Goal: Information Seeking & Learning: Learn about a topic

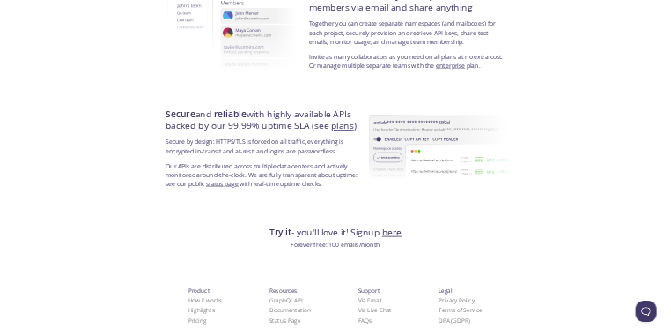
scroll to position [3189, 0]
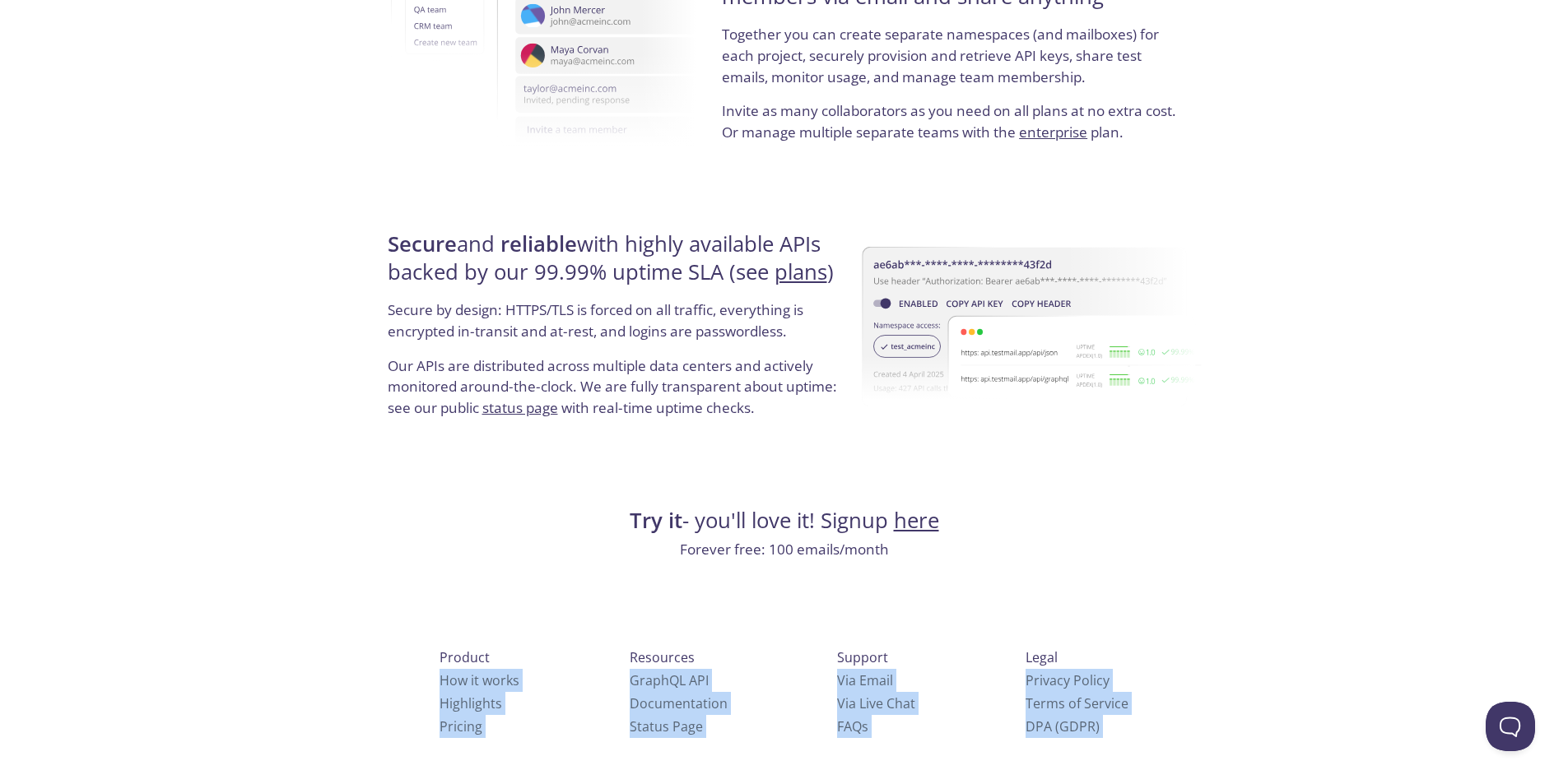
drag, startPoint x: 385, startPoint y: 649, endPoint x: 1195, endPoint y: 726, distance: 813.7
click at [1195, 726] on div "Product How it works Highlights Pricing Resources GraphQL API Documentation Sta…" at bounding box center [784, 753] width 856 height 307
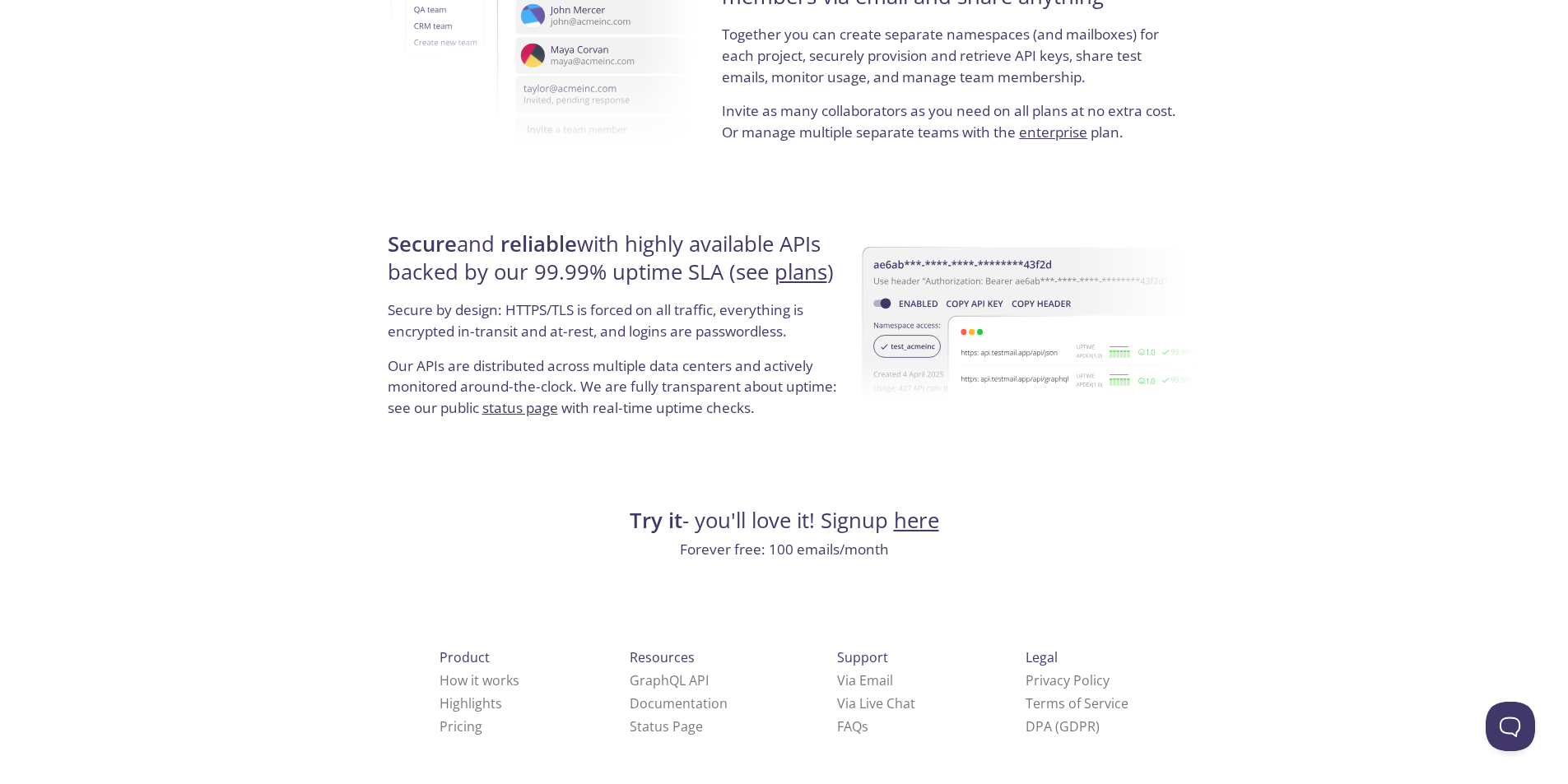
drag, startPoint x: 1152, startPoint y: 673, endPoint x: 1164, endPoint y: 678, distance: 13.0
drag, startPoint x: 1165, startPoint y: 679, endPoint x: 1102, endPoint y: 684, distance: 63.2
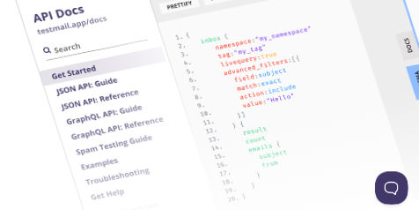
scroll to position [3223, 0]
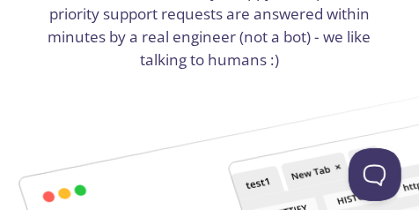
drag, startPoint x: 1644, startPoint y: 2, endPoint x: 278, endPoint y: 107, distance: 1369.3
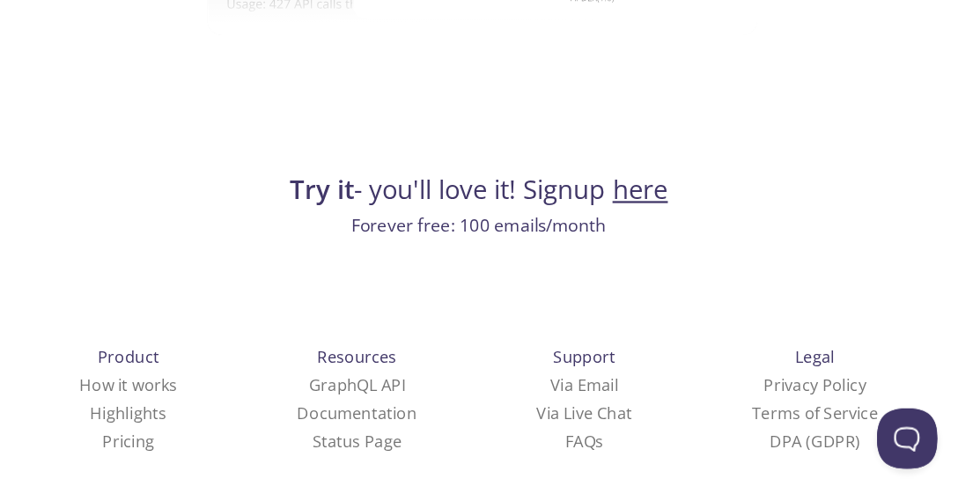
scroll to position [3548, 0]
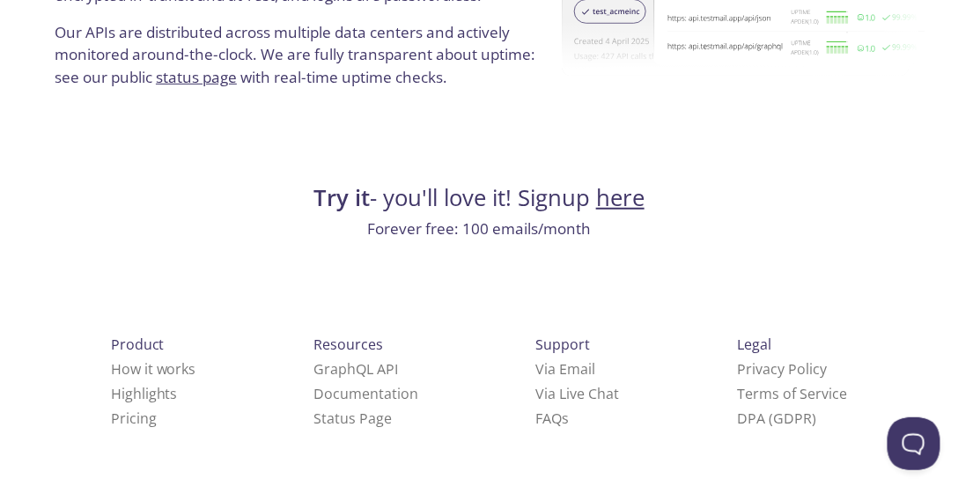
click at [910, 460] on button "Open Beacon popover" at bounding box center [909, 440] width 53 height 53
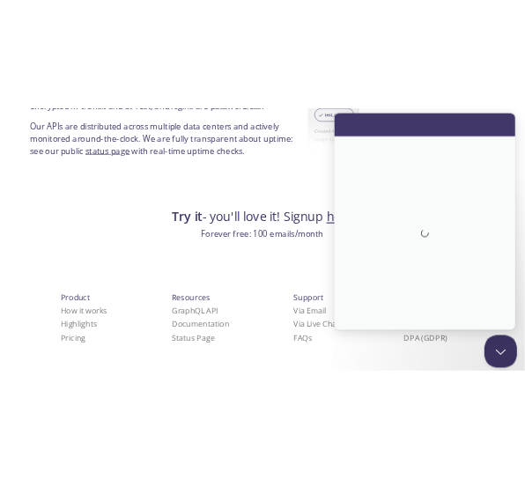
scroll to position [0, 0]
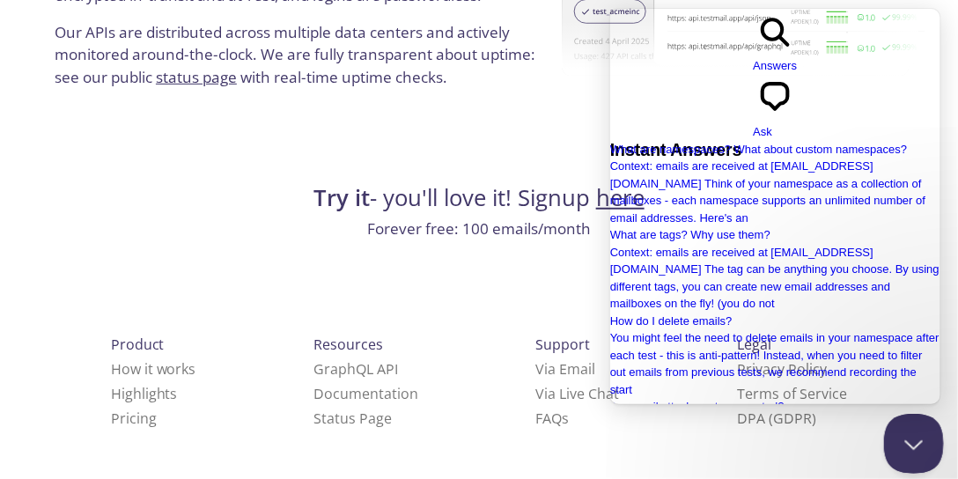
click at [904, 439] on button "Close Beacon popover" at bounding box center [909, 440] width 53 height 53
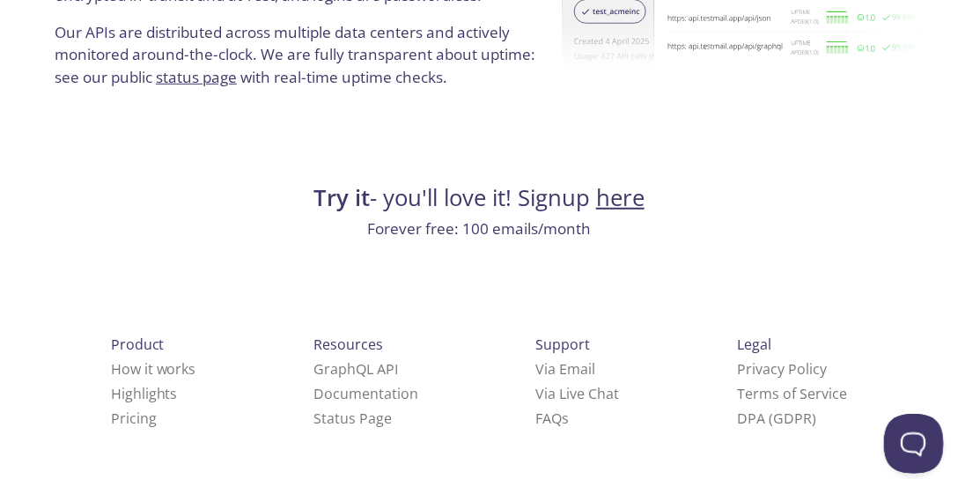
click at [897, 441] on button "Open Beacon popover" at bounding box center [909, 440] width 53 height 53
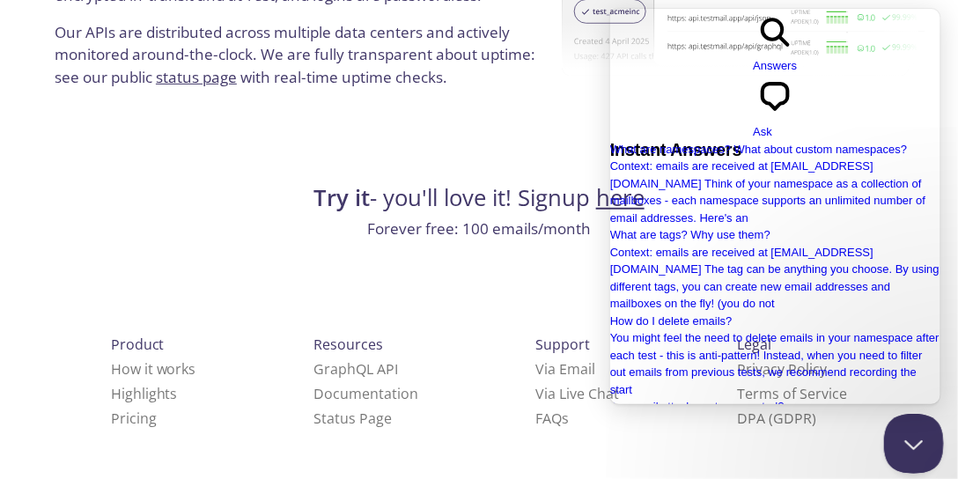
click at [897, 441] on button "Close Beacon popover" at bounding box center [909, 440] width 53 height 53
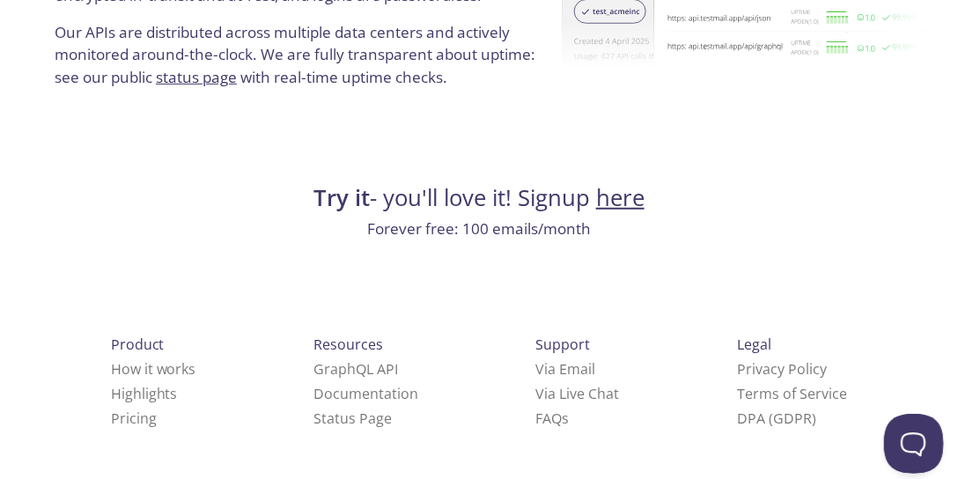
click at [898, 441] on button "Open Beacon popover" at bounding box center [909, 440] width 53 height 53
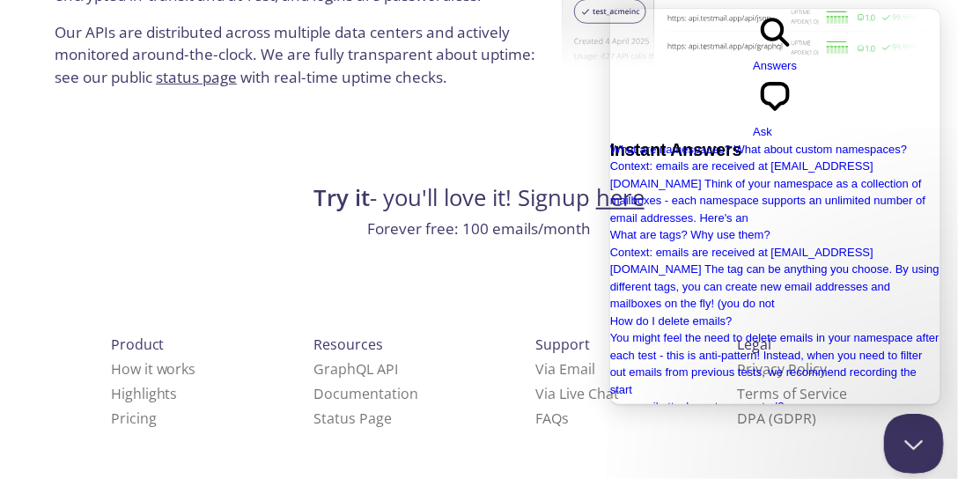
click at [912, 438] on button "Close Beacon popover" at bounding box center [909, 440] width 53 height 53
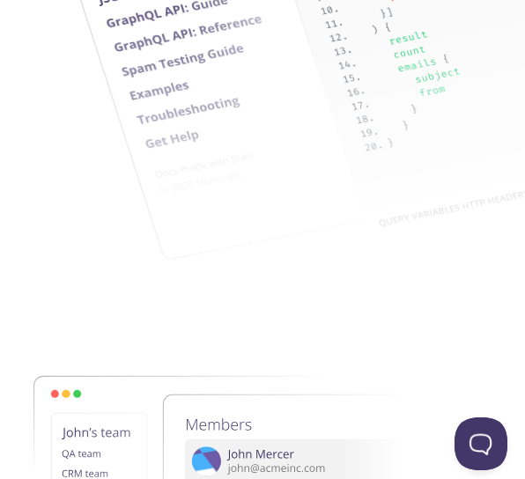
scroll to position [3548, 0]
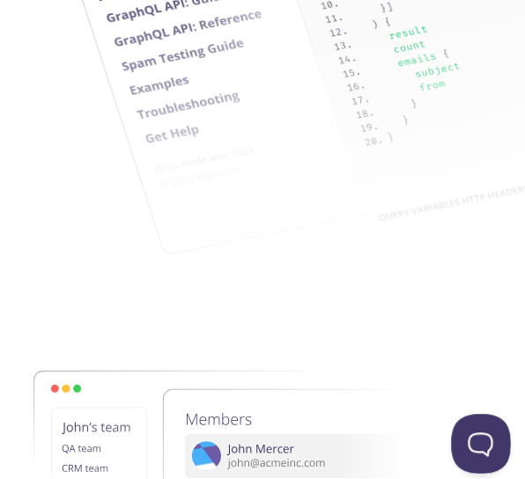
click at [478, 434] on button "Open Beacon popover" at bounding box center [477, 440] width 53 height 53
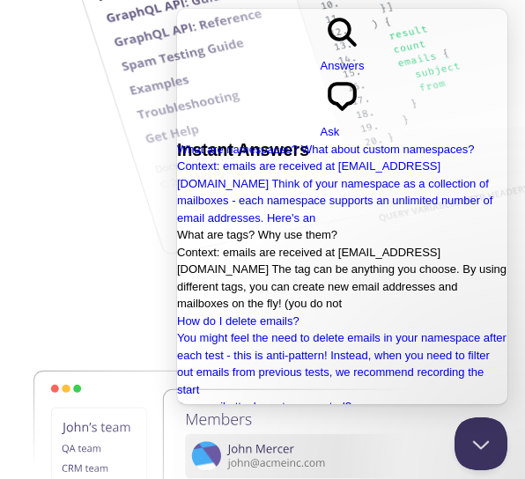
scroll to position [0, 0]
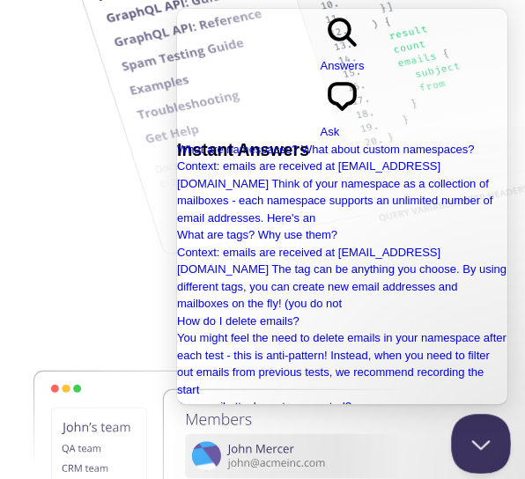
click at [478, 429] on button "Close Beacon popover" at bounding box center [477, 440] width 53 height 53
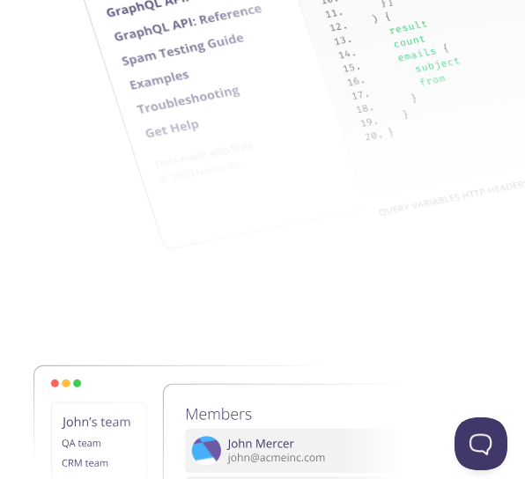
scroll to position [3543, 0]
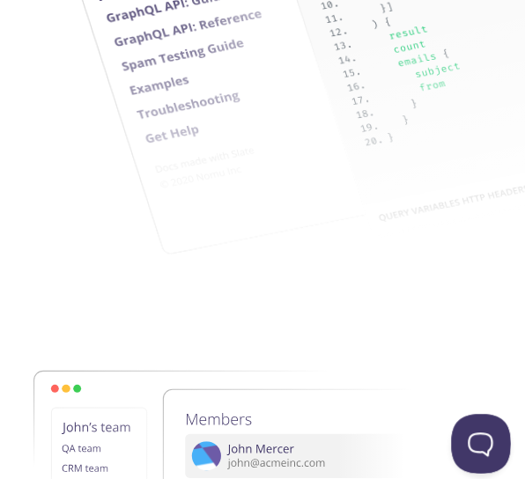
click at [488, 447] on button "Open Beacon popover" at bounding box center [477, 440] width 53 height 53
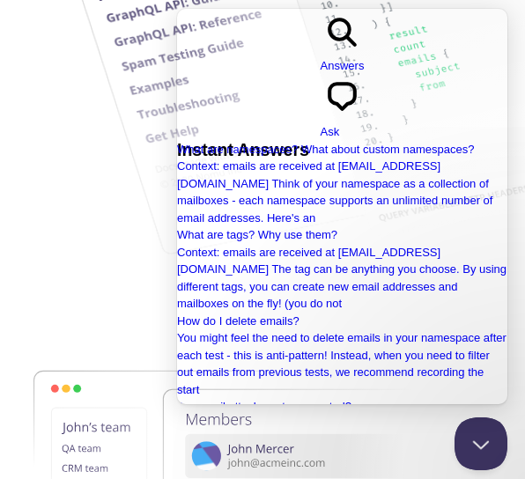
click at [473, 438] on button "Close Beacon popover" at bounding box center [477, 440] width 53 height 53
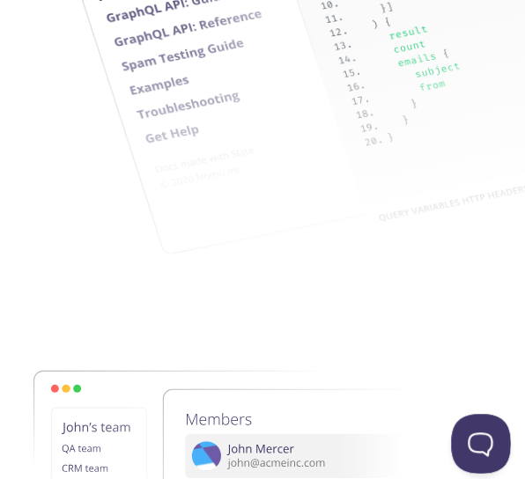
click at [468, 433] on button "Open Beacon popover" at bounding box center [477, 440] width 53 height 53
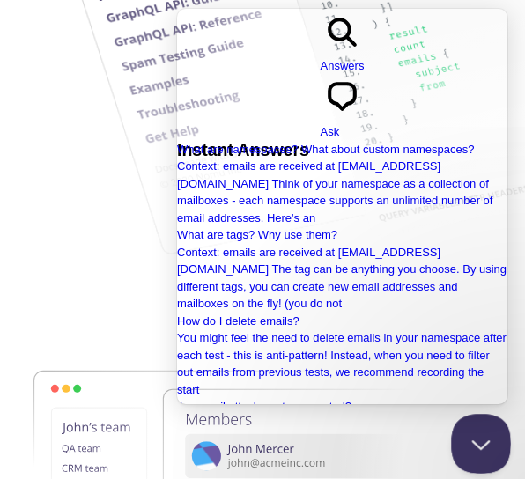
click at [468, 433] on button "Close Beacon popover" at bounding box center [477, 440] width 53 height 53
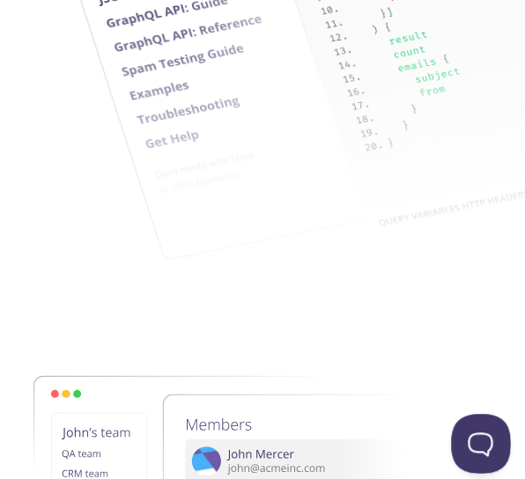
scroll to position [3548, 0]
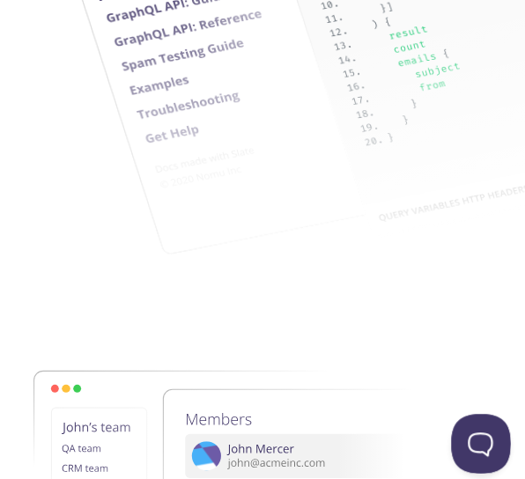
click at [496, 425] on button "Open Beacon popover" at bounding box center [477, 440] width 53 height 53
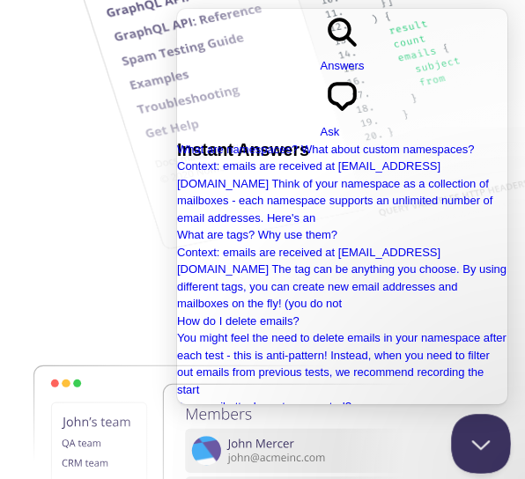
scroll to position [3543, 0]
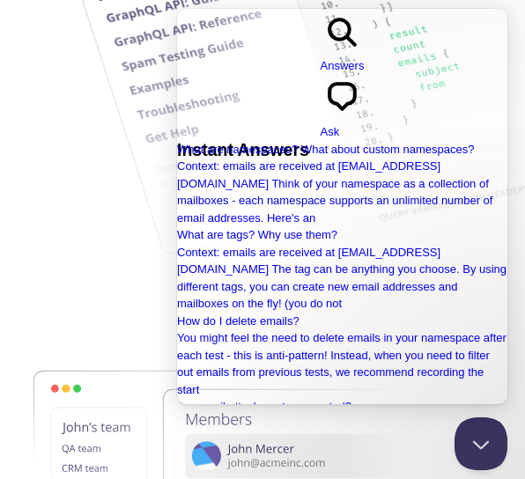
click at [340, 125] on span "Ask" at bounding box center [330, 131] width 19 height 13
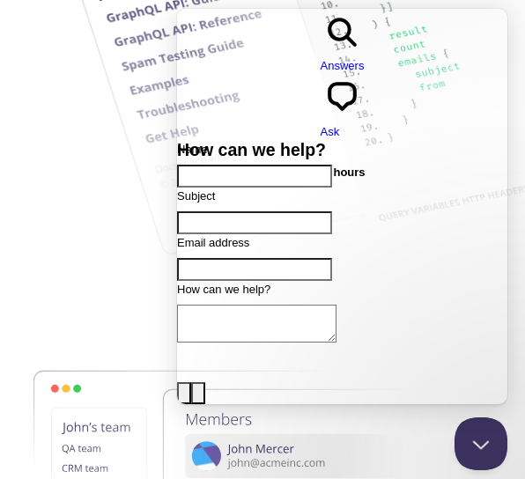
click at [321, 59] on span "Answers" at bounding box center [343, 65] width 44 height 13
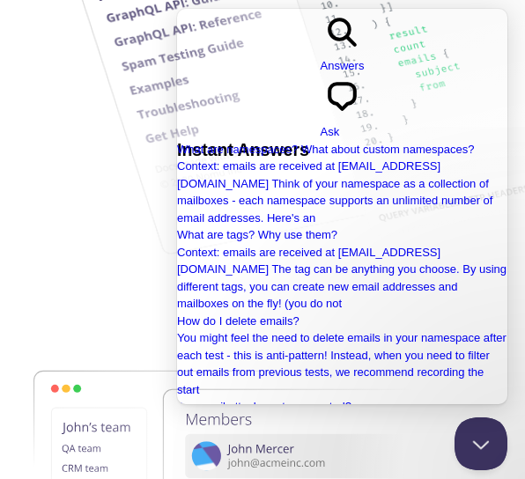
click at [365, 108] on span "chat-square" at bounding box center [343, 114] width 44 height 13
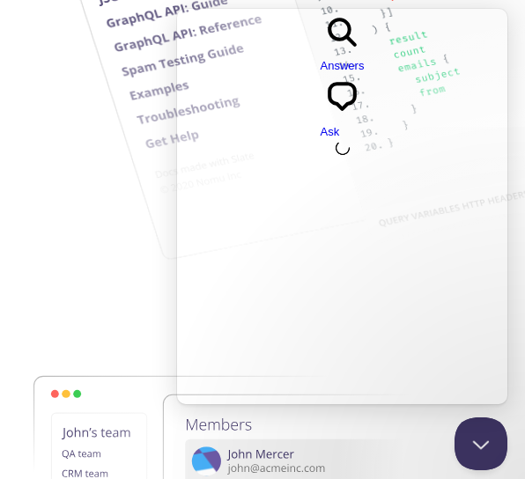
scroll to position [3548, 0]
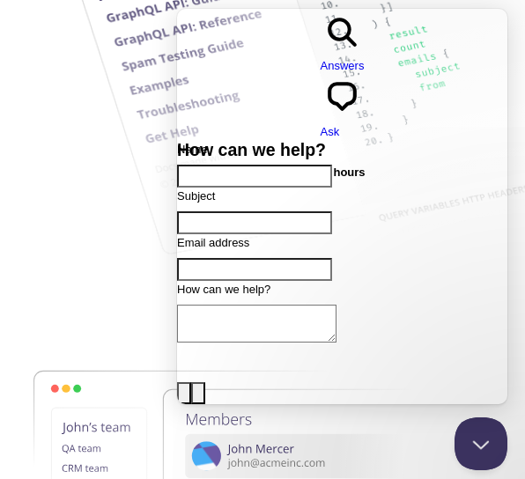
click at [256, 165] on input "Name" at bounding box center [254, 176] width 155 height 23
click at [237, 211] on input "Subject" at bounding box center [254, 222] width 155 height 23
click at [238, 258] on input "Email address" at bounding box center [254, 269] width 155 height 23
click at [233, 305] on textarea "How can we help?" at bounding box center [256, 324] width 159 height 38
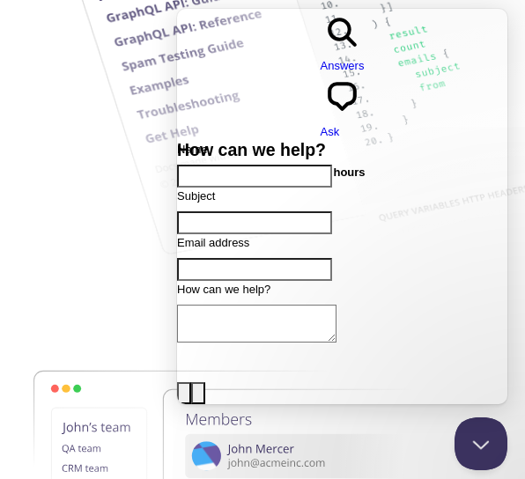
scroll to position [0, 0]
click at [278, 165] on input "Name" at bounding box center [254, 176] width 155 height 23
click at [292, 141] on div "Name Subject Email address How can we help? image-plus emoji cross-large Send a…" at bounding box center [342, 452] width 330 height 622
click at [321, 59] on span "Answers" at bounding box center [343, 65] width 44 height 13
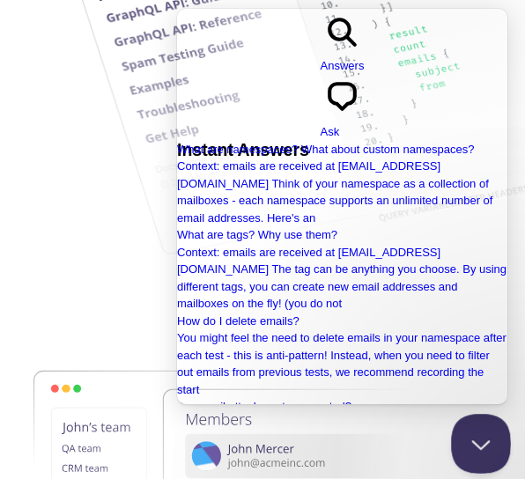
click at [473, 438] on button "Close Beacon popover" at bounding box center [477, 440] width 53 height 53
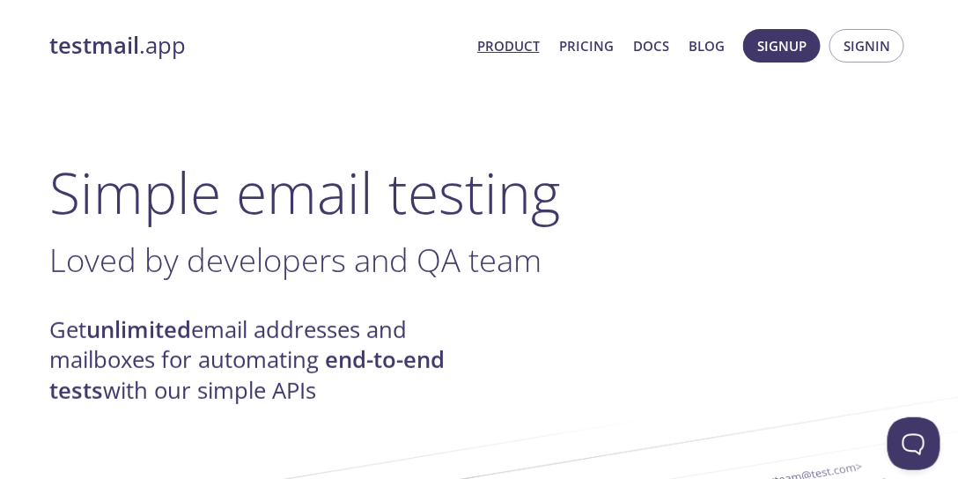
drag, startPoint x: 558, startPoint y: 370, endPoint x: 547, endPoint y: 156, distance: 214.3
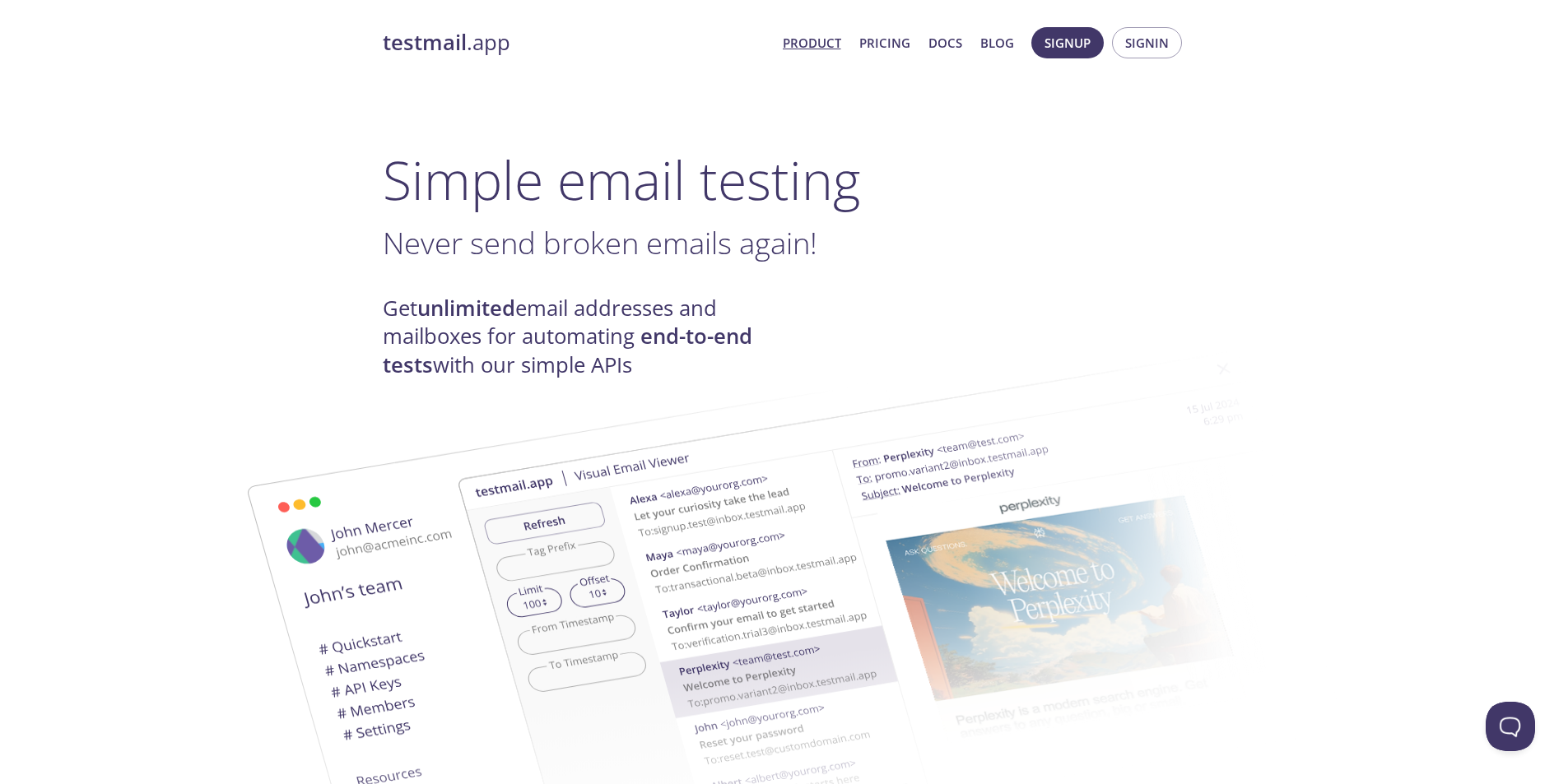
drag, startPoint x: 919, startPoint y: 121, endPoint x: 910, endPoint y: 97, distance: 25.6
click at [877, 46] on link "Pricing" at bounding box center [885, 42] width 51 height 21
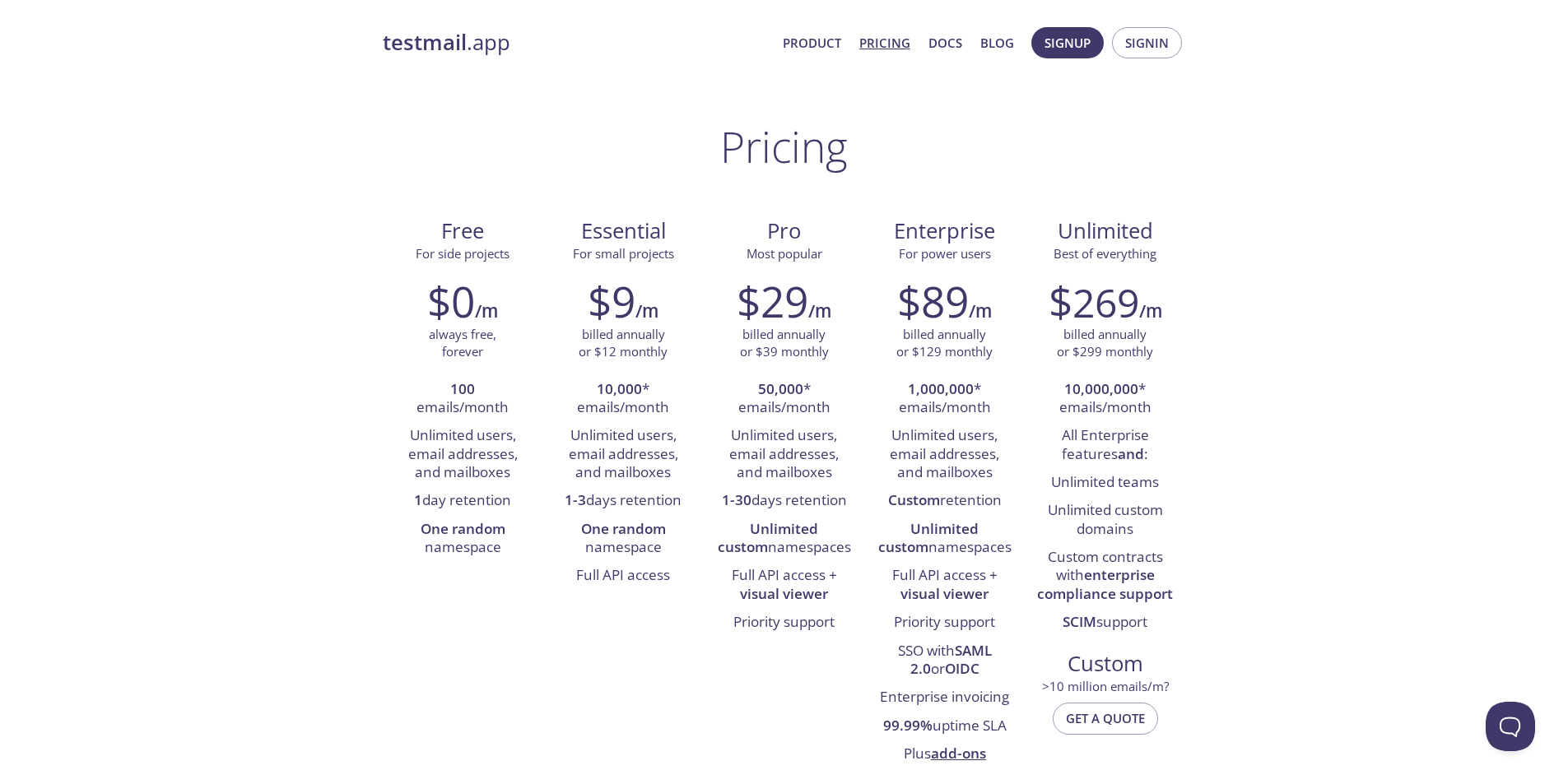
drag, startPoint x: 395, startPoint y: 202, endPoint x: 1205, endPoint y: 617, distance: 910.1
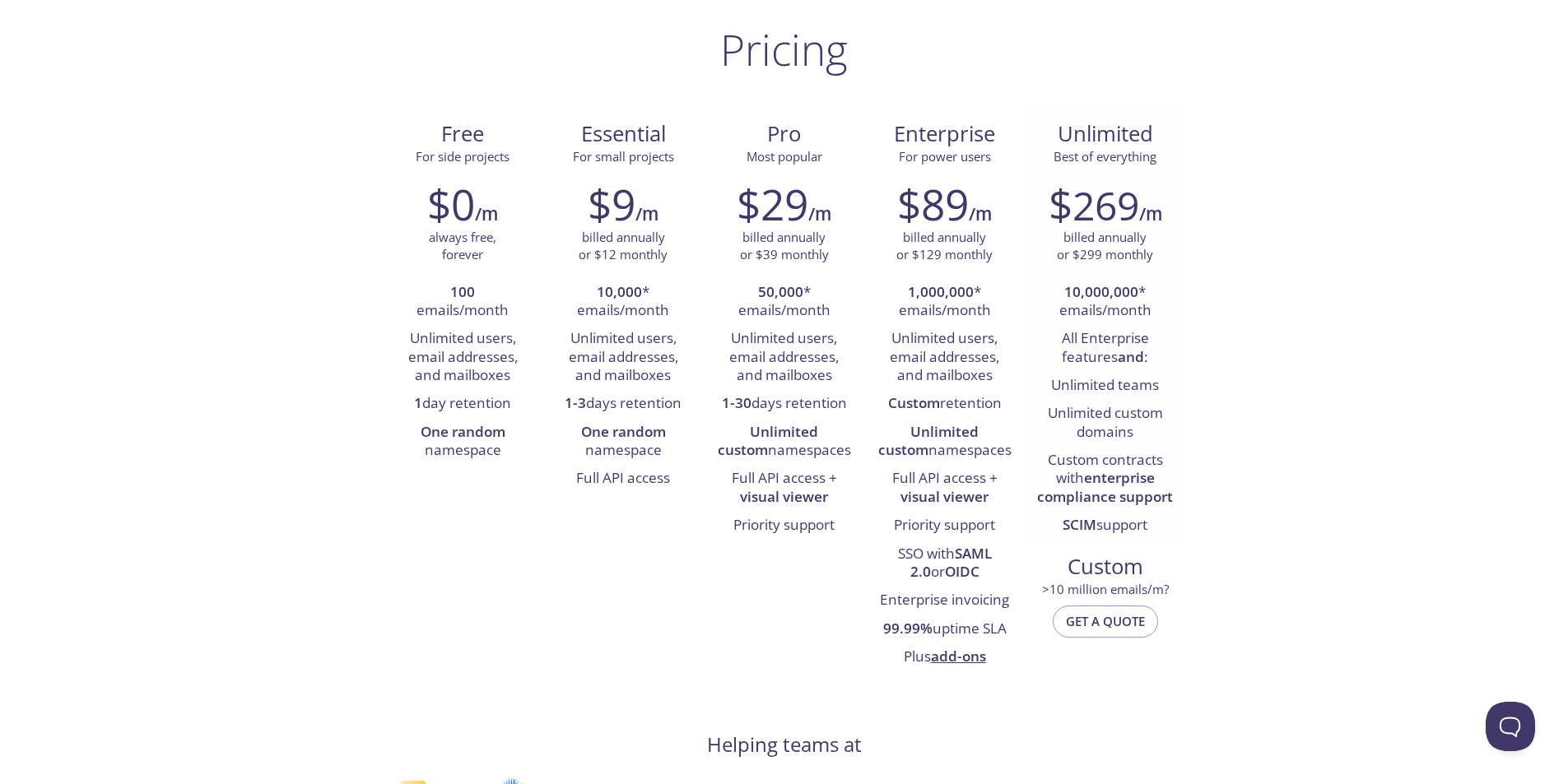
scroll to position [247, 0]
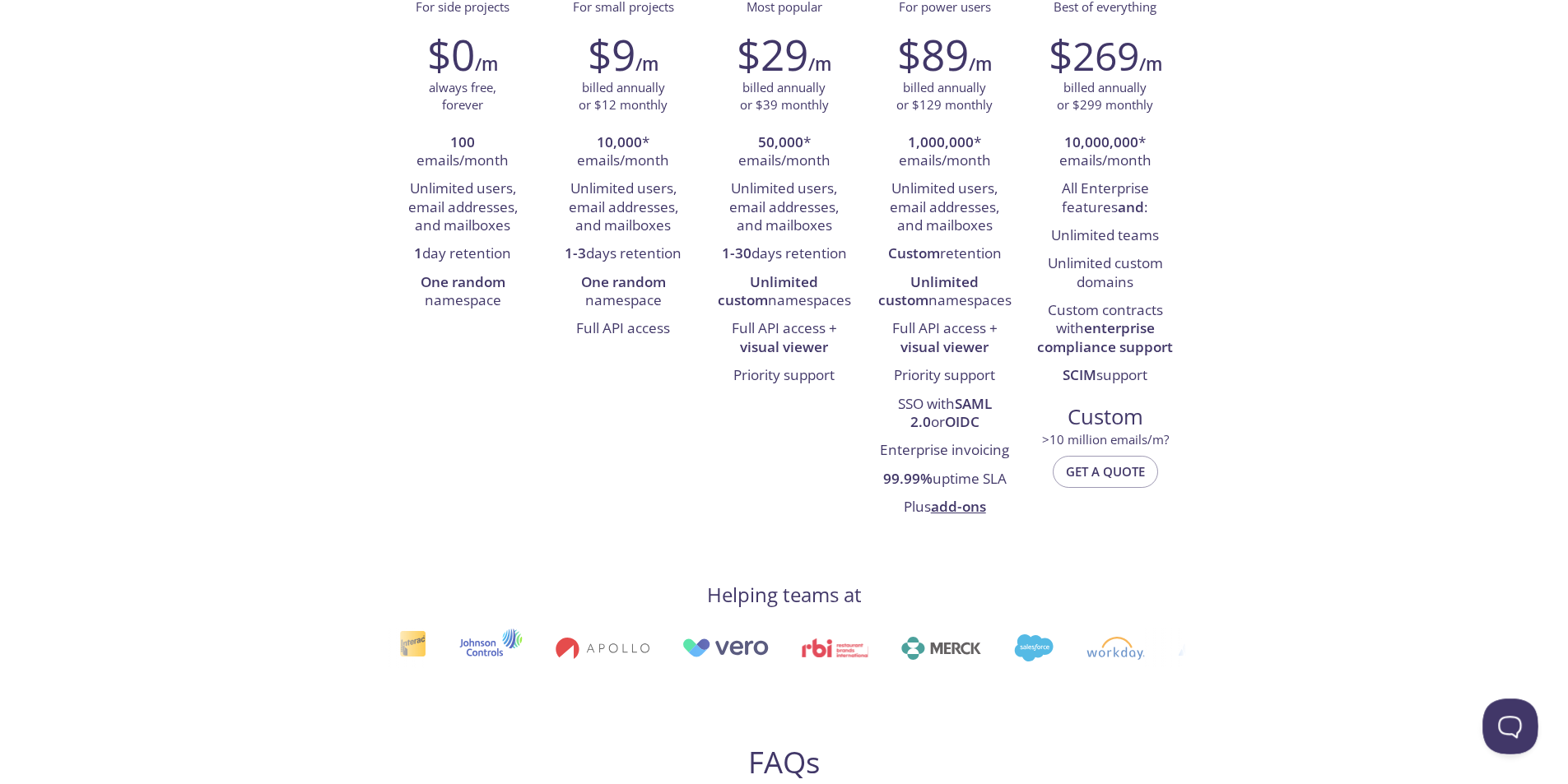
click at [1507, 718] on button "Open Beacon popover" at bounding box center [1506, 723] width 50 height 50
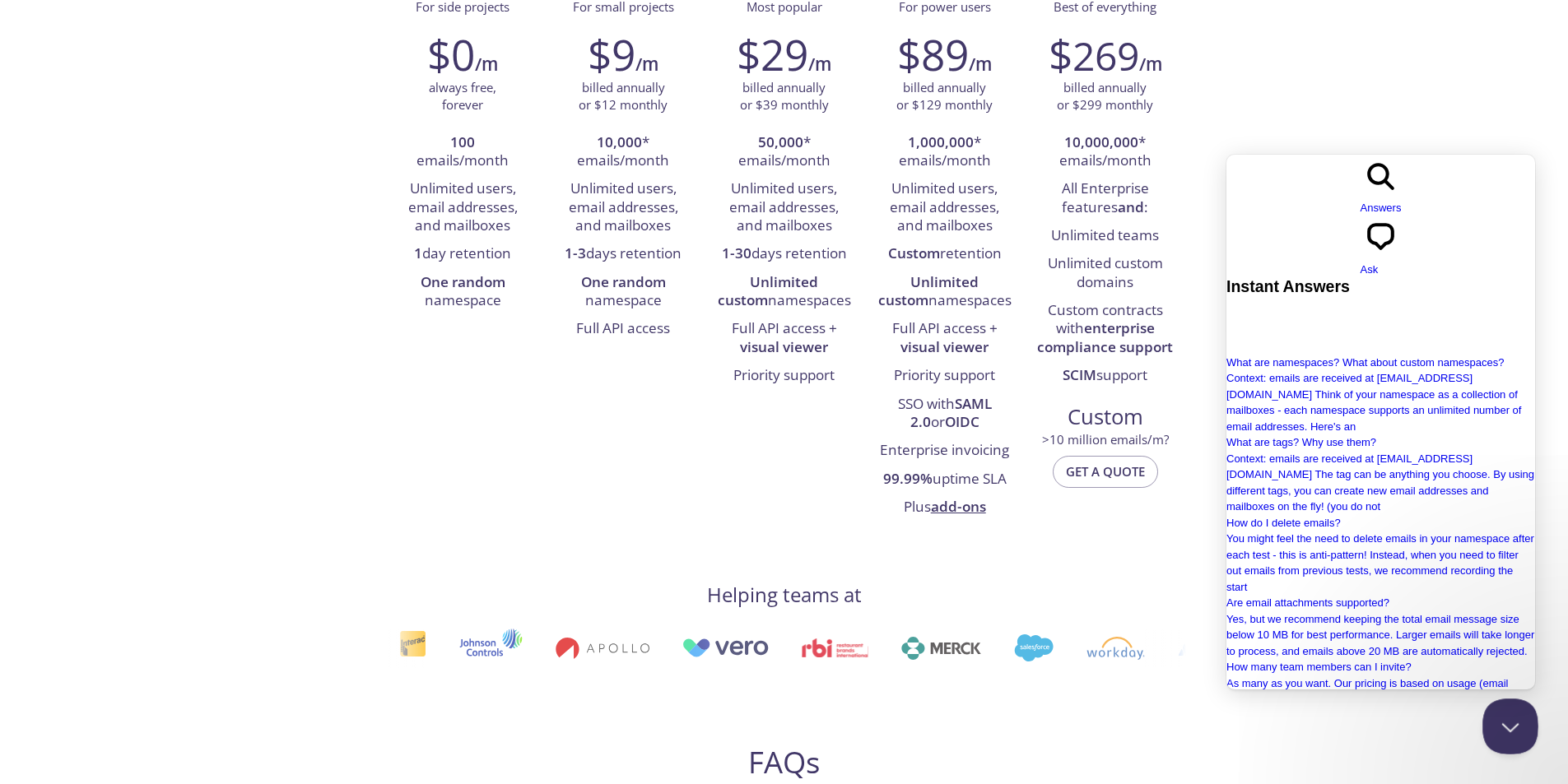
click at [1501, 728] on button "Close Beacon popover" at bounding box center [1506, 723] width 50 height 50
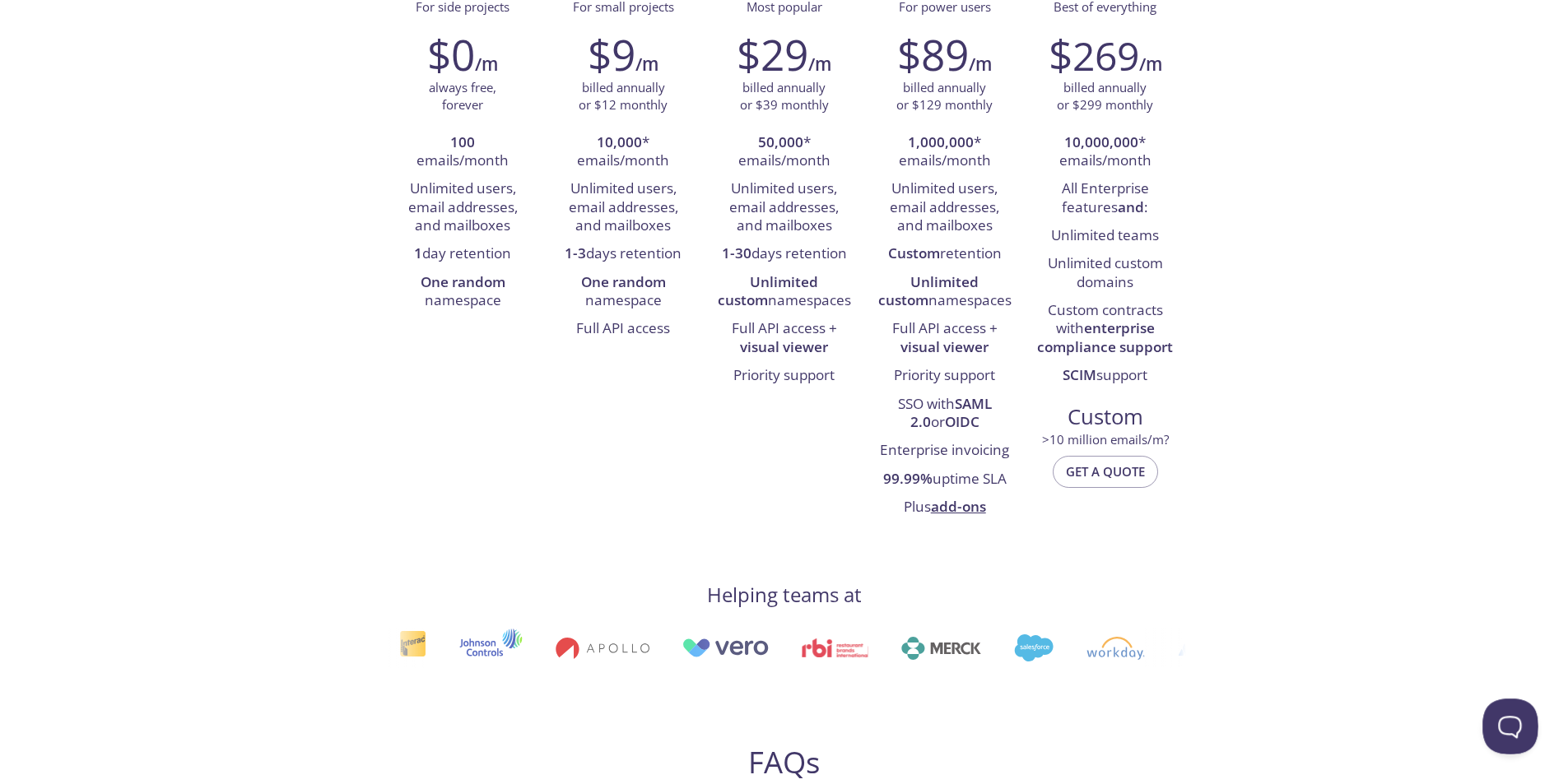
click at [1501, 726] on button "Open Beacon popover" at bounding box center [1506, 723] width 50 height 50
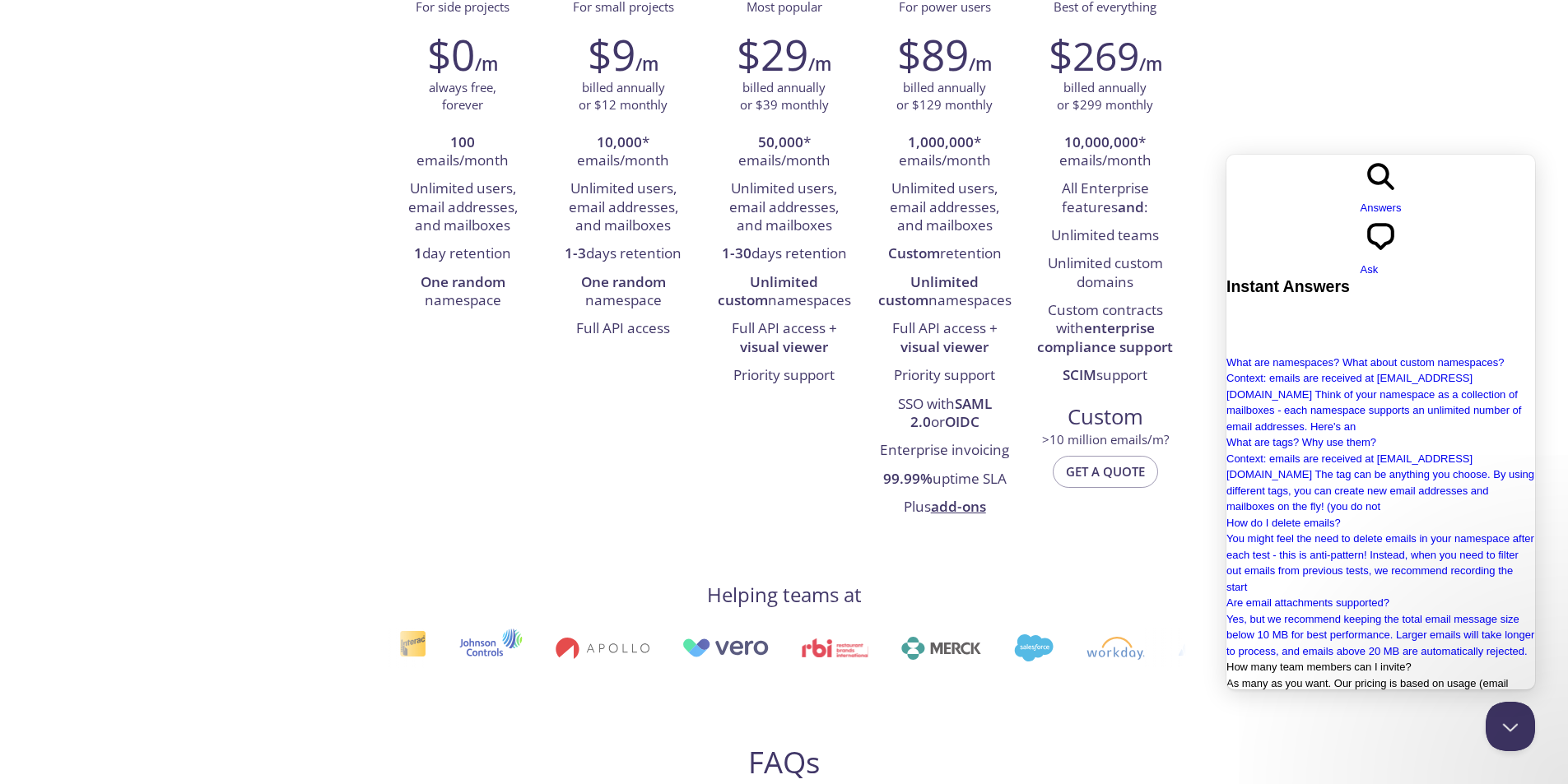
scroll to position [0, 0]
click at [1497, 702] on button "Close Beacon popover" at bounding box center [1506, 723] width 50 height 50
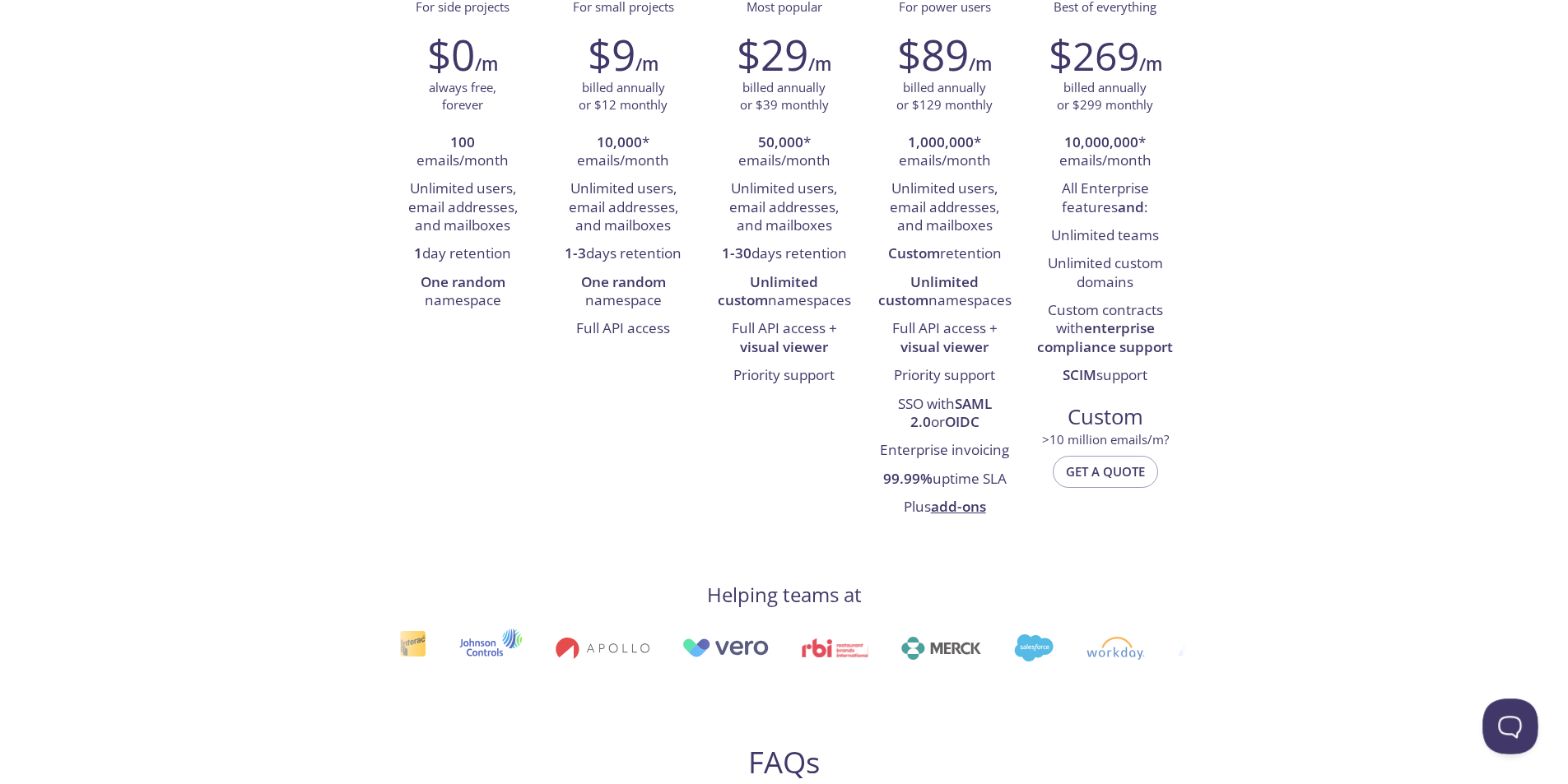
click at [1509, 720] on button "Open Beacon popover" at bounding box center [1506, 723] width 50 height 50
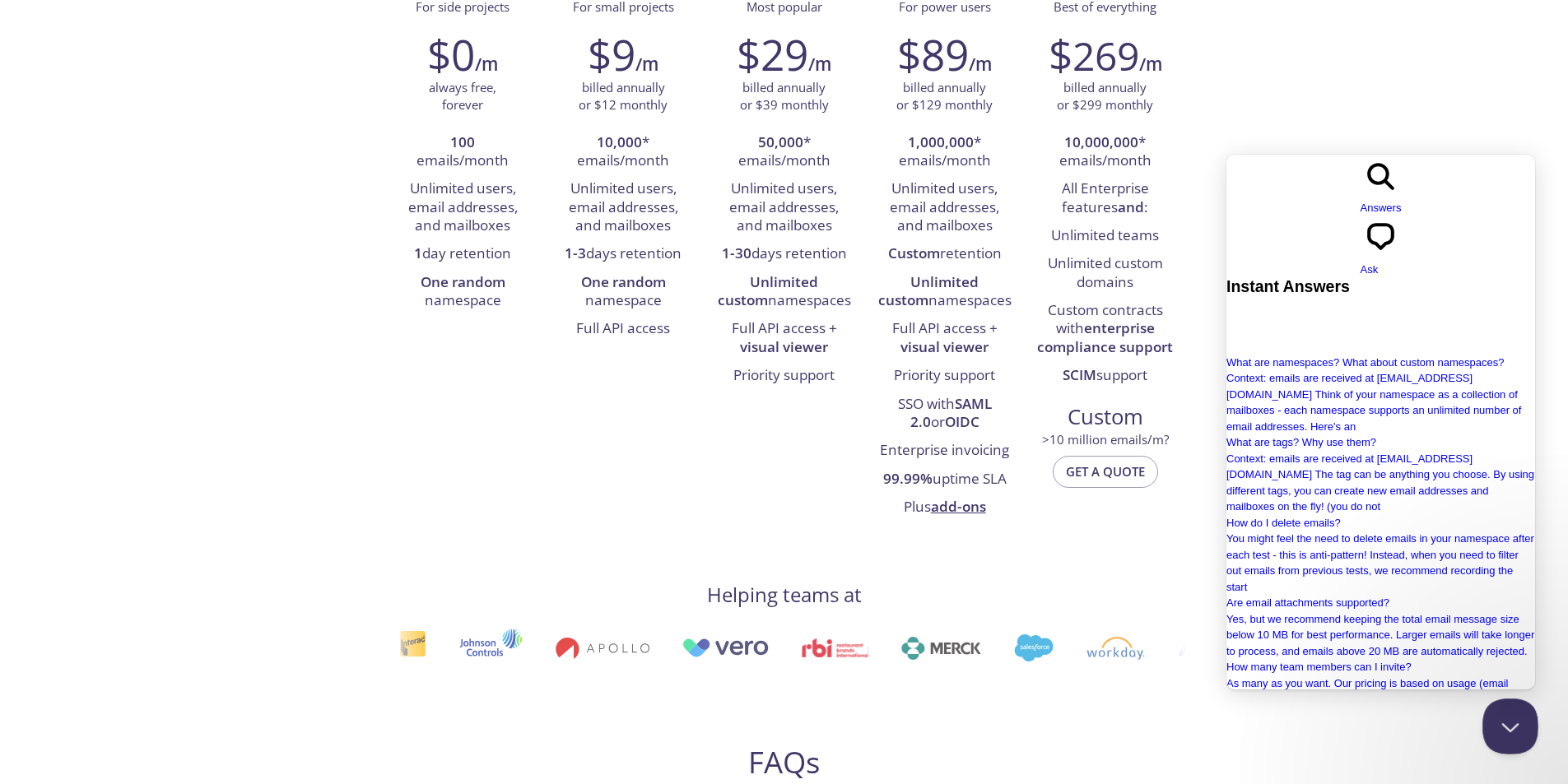
click at [1504, 723] on button "Close Beacon popover" at bounding box center [1506, 723] width 50 height 50
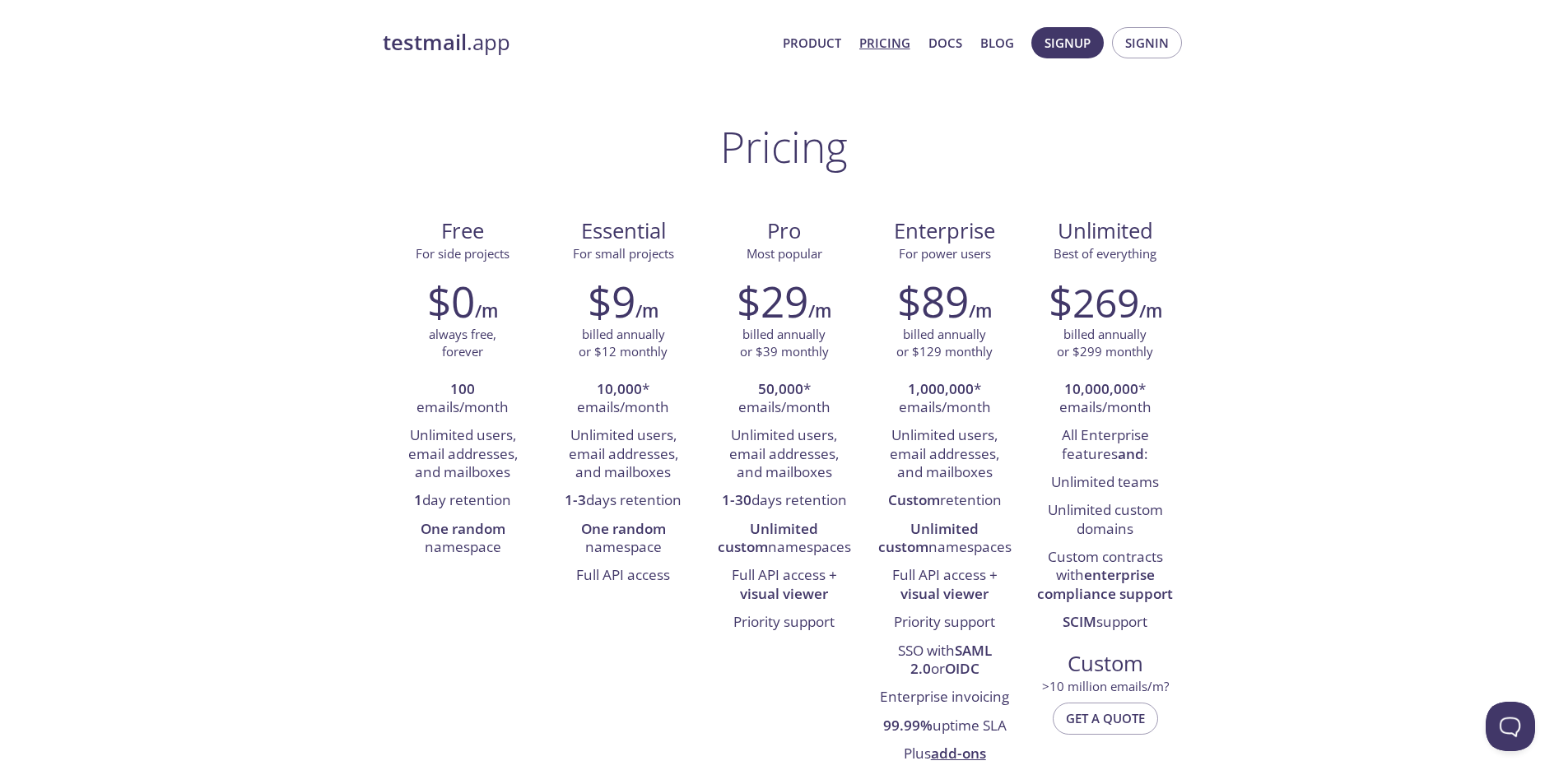
click at [447, 35] on strong "testmail" at bounding box center [425, 42] width 84 height 29
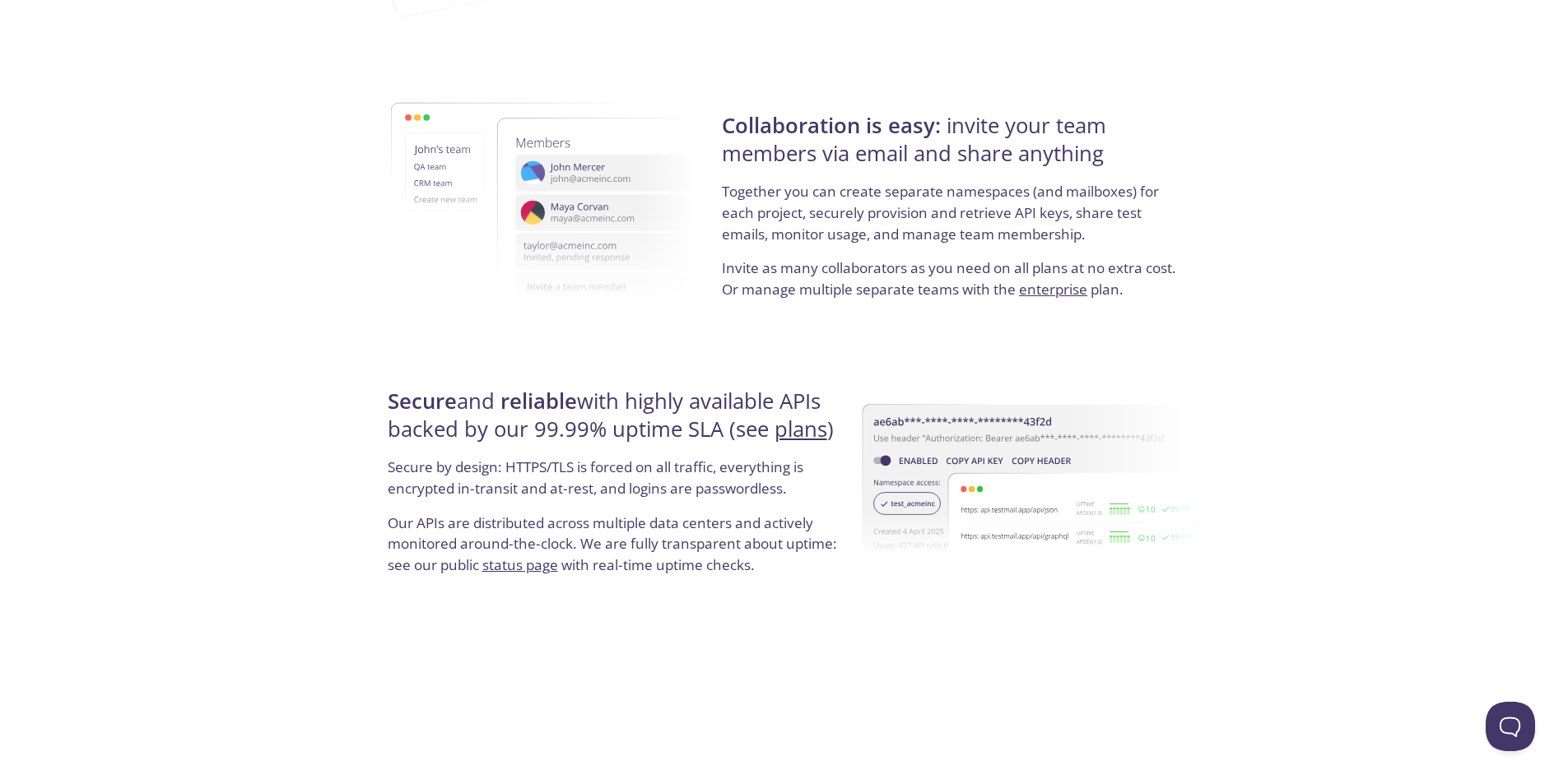
scroll to position [2980, 0]
